Goal: Browse casually: Explore the website without a specific task or goal

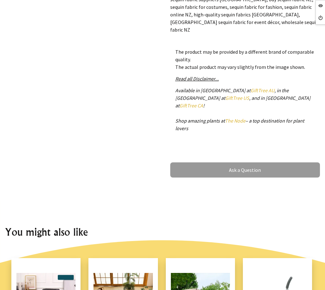
scroll to position [285, 0]
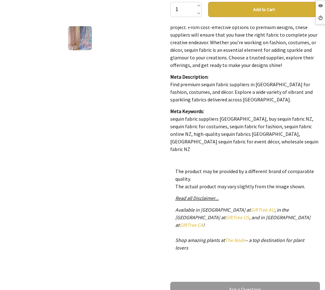
scroll to position [0, 0]
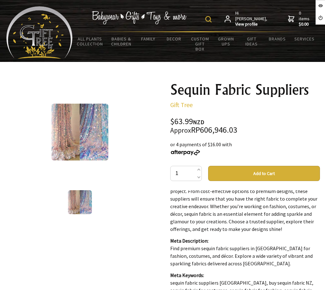
click at [131, 101] on div at bounding box center [80, 132] width 150 height 100
